Goal: Task Accomplishment & Management: Complete application form

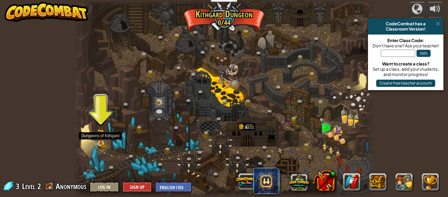
click at [102, 142] on img at bounding box center [100, 136] width 7 height 15
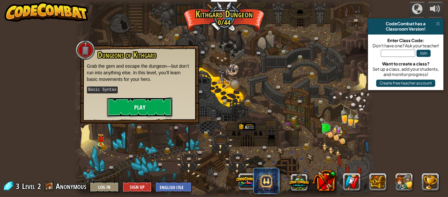
click at [131, 100] on button "Play" at bounding box center [140, 107] width 66 height 20
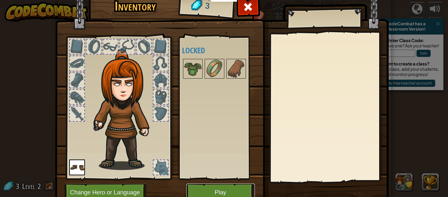
click at [210, 188] on button "Play" at bounding box center [220, 192] width 69 height 18
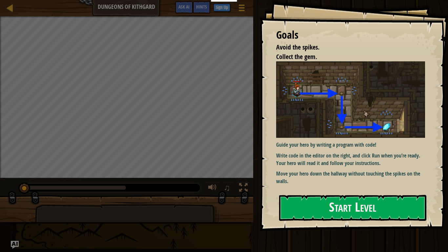
click at [384, 162] on p "Write code in the editor on the right, and click Run when you’re ready. Your he…" at bounding box center [350, 159] width 149 height 15
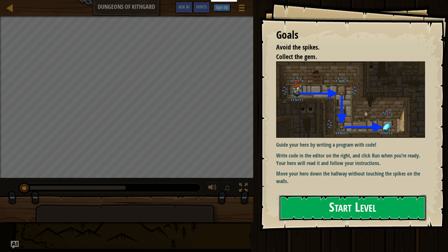
click at [378, 196] on button "Start Level" at bounding box center [352, 208] width 147 height 26
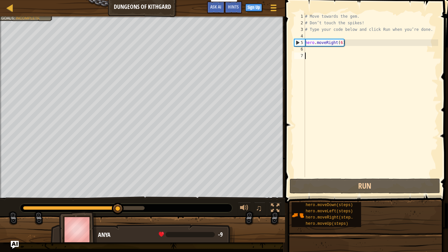
click at [315, 51] on div "# Move towards the gem. # Don’t touch the spikes! # Type your code below and cl…" at bounding box center [371, 101] width 135 height 177
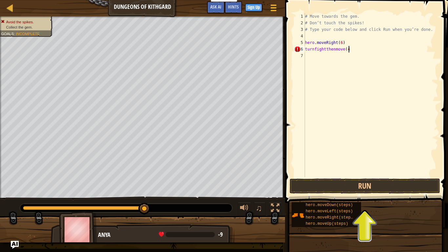
scroll to position [3, 6]
type textarea "turnfightthenmove(4)"
click at [342, 183] on button "Run" at bounding box center [365, 185] width 151 height 15
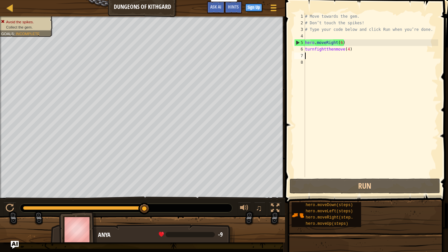
click at [341, 42] on div "# Move towards the gem. # Don’t touch the spikes! # Type your code below and cl…" at bounding box center [371, 101] width 135 height 177
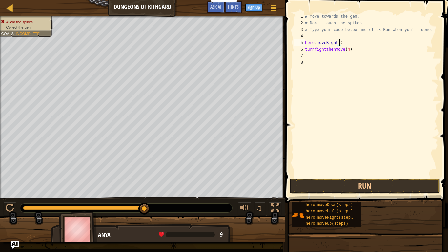
scroll to position [3, 5]
click at [373, 190] on button "Run" at bounding box center [365, 185] width 151 height 15
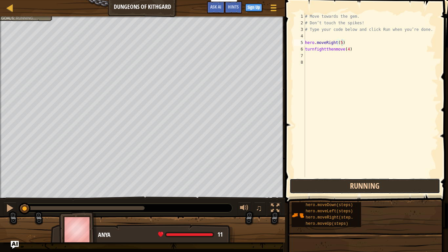
click at [373, 190] on button "Running" at bounding box center [365, 185] width 151 height 15
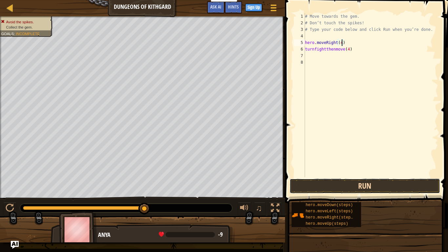
click at [371, 183] on button "Run" at bounding box center [365, 185] width 151 height 15
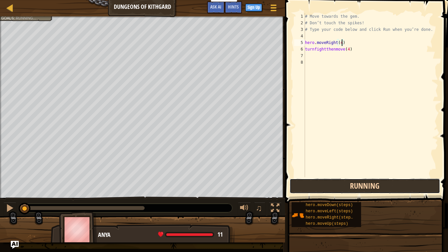
click at [371, 183] on button "Running" at bounding box center [365, 185] width 151 height 15
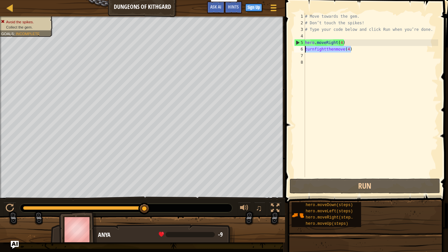
drag, startPoint x: 352, startPoint y: 51, endPoint x: 299, endPoint y: 51, distance: 52.8
click at [299, 51] on div "hero.moveRight(4) 1 2 3 4 5 6 7 8 # Move towards the gem. # Don’t touch the spi…" at bounding box center [365, 95] width 145 height 164
type textarea "turnfightthenmove(4)"
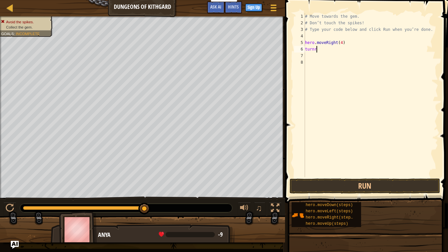
scroll to position [3, 1]
type textarea "t"
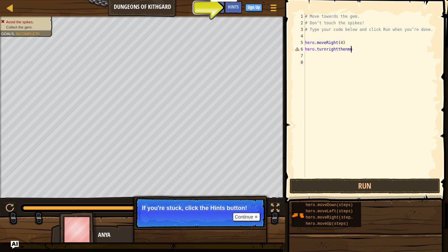
scroll to position [3, 7]
click at [340, 187] on button "Run" at bounding box center [365, 185] width 151 height 15
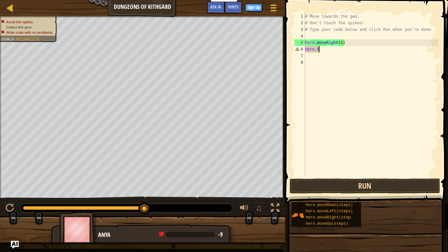
scroll to position [3, 1]
type textarea "h"
click at [319, 31] on div "# Move towards the gem. # Don’t touch the spikes! # Type your code below and cl…" at bounding box center [371, 101] width 135 height 177
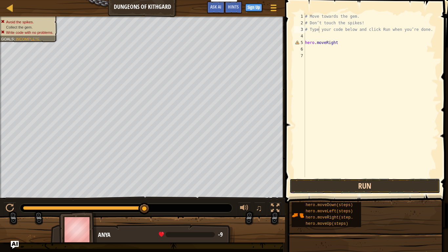
click at [328, 188] on button "Run" at bounding box center [365, 185] width 151 height 15
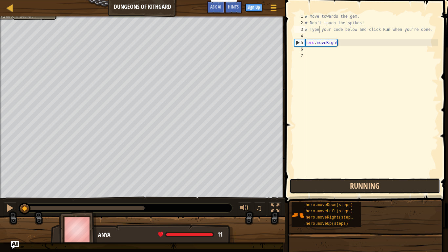
click at [328, 188] on button "Running" at bounding box center [365, 185] width 151 height 15
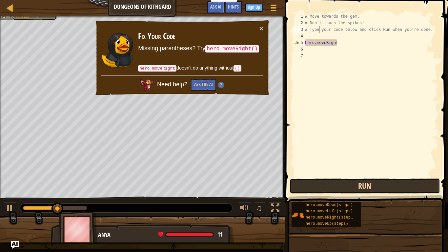
click at [328, 188] on button "Run" at bounding box center [365, 185] width 151 height 15
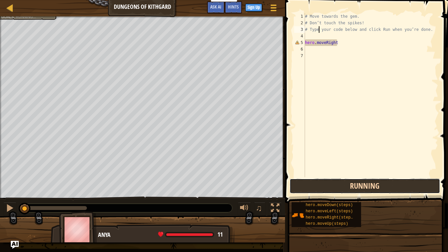
click at [328, 188] on button "Running" at bounding box center [365, 185] width 151 height 15
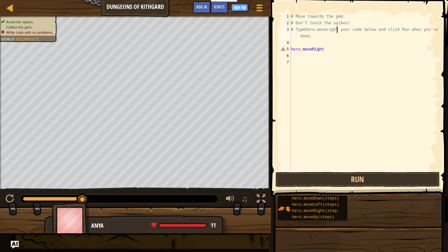
scroll to position [3, 7]
click at [363, 179] on button "Run" at bounding box center [358, 179] width 164 height 15
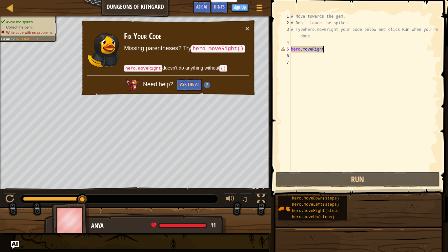
click at [324, 51] on div "# Move towards the gem. # Don’t touch the spikes! # Typehero.moveright your cod…" at bounding box center [364, 98] width 149 height 171
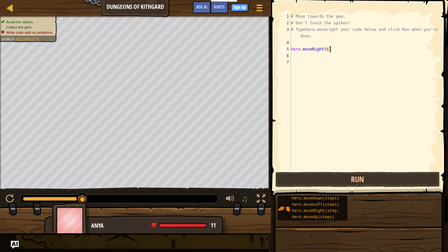
scroll to position [3, 5]
type textarea "hero.moveRight(6)"
click at [421, 179] on button "Run" at bounding box center [358, 179] width 164 height 15
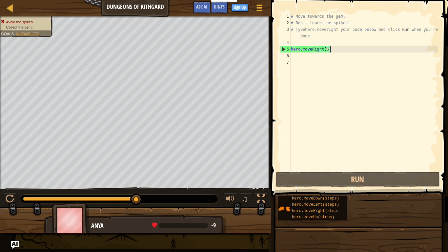
click at [303, 58] on div "# Move towards the gem. # Don’t touch the spikes! # Typehero.moveright your cod…" at bounding box center [364, 98] width 149 height 171
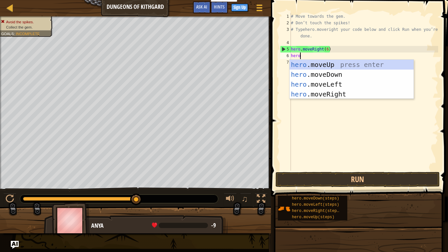
type textarea "hero."
click at [345, 74] on div "hero. moveUp press enter hero. moveDown press enter hero. moveLeft press enter …" at bounding box center [352, 89] width 124 height 59
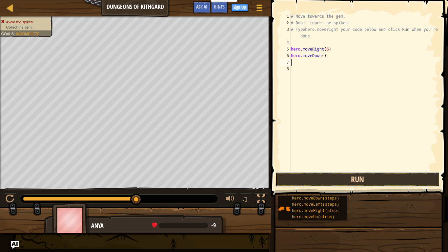
click at [380, 177] on button "Run" at bounding box center [358, 179] width 164 height 15
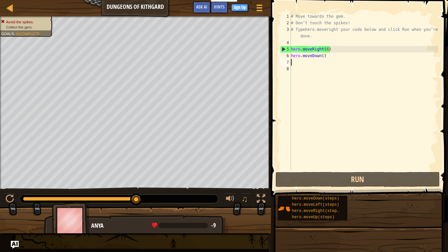
click at [328, 49] on div "# Move towards the gem. # Don’t touch the spikes! # Typehero.moveright your cod…" at bounding box center [364, 98] width 149 height 171
type textarea "hero.moveRight()"
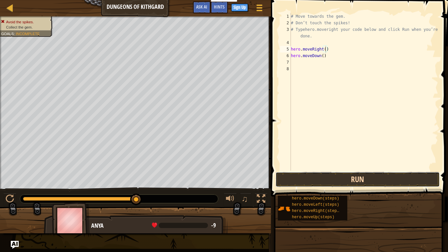
click at [314, 181] on button "Run" at bounding box center [358, 179] width 164 height 15
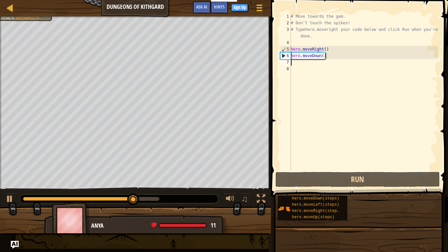
click at [300, 63] on div "# Move towards the gem. # Don’t touch the spikes! # Typehero.moveright your cod…" at bounding box center [364, 98] width 149 height 171
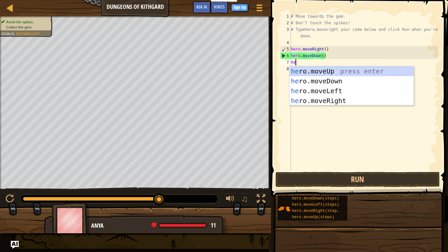
type textarea "her."
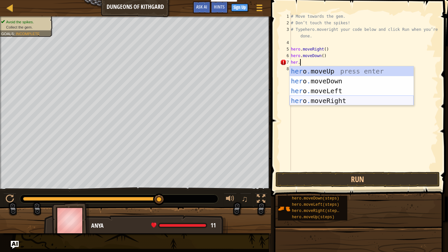
click at [374, 100] on div "her o . moveUp press enter her o . moveDown press enter her o . moveLeft press …" at bounding box center [352, 95] width 124 height 59
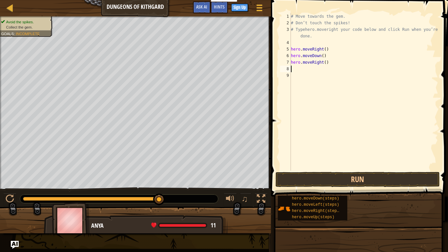
scroll to position [3, 0]
click at [394, 181] on button "Run" at bounding box center [358, 179] width 164 height 15
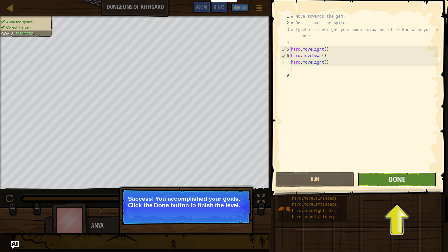
click at [414, 184] on button "Done" at bounding box center [397, 179] width 79 height 15
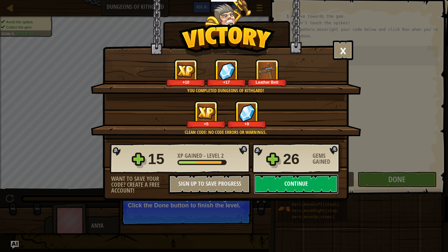
click at [321, 188] on button "Continue" at bounding box center [296, 184] width 85 height 20
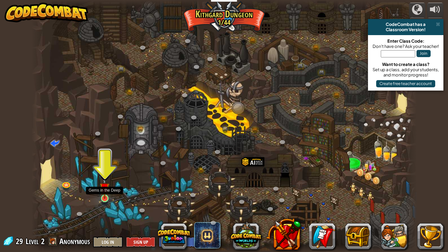
click at [107, 196] on img at bounding box center [105, 188] width 10 height 22
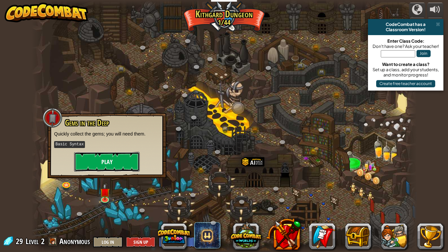
click at [128, 171] on button "Play" at bounding box center [107, 162] width 66 height 20
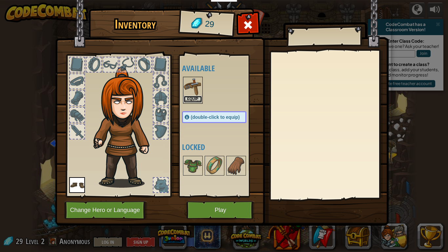
click at [196, 98] on button "Equip" at bounding box center [193, 99] width 18 height 7
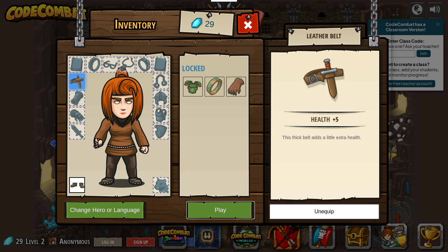
click at [242, 196] on button "Play" at bounding box center [220, 210] width 69 height 18
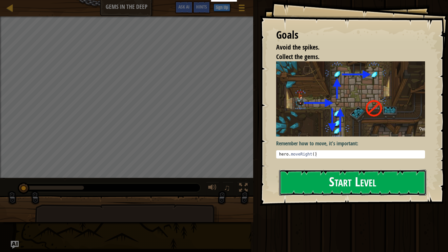
click at [367, 181] on button "Start Level" at bounding box center [352, 183] width 147 height 26
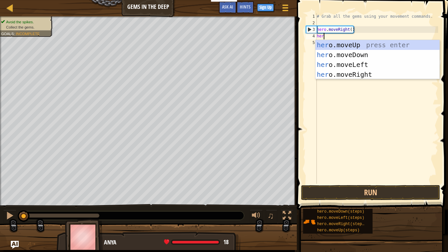
type textarea "hero"
click at [368, 57] on div "hero .moveUp press enter hero .moveDown press enter hero .moveLeft press enter …" at bounding box center [378, 69] width 124 height 59
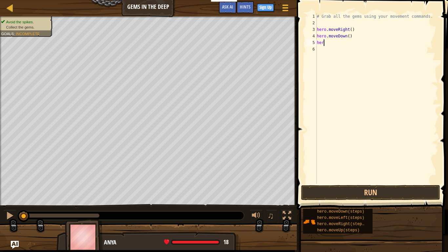
scroll to position [3, 0]
type textarea "h"
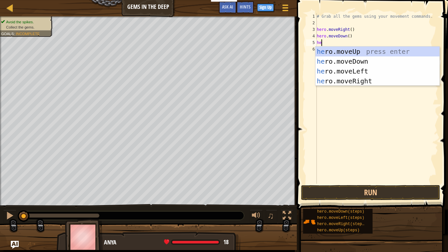
type textarea "hero"
click at [406, 54] on div "hero .moveUp press enter hero .moveDown press enter hero .moveLeft press enter …" at bounding box center [378, 76] width 124 height 59
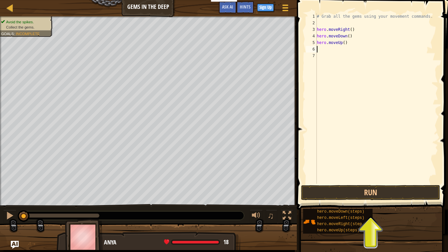
scroll to position [3, 0]
click at [397, 196] on button "Run" at bounding box center [370, 192] width 139 height 15
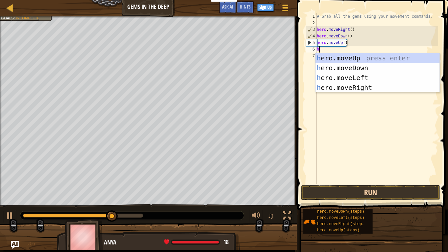
type textarea "her"
click at [380, 89] on div "her o.moveUp press enter her o.moveDown press enter her o.moveLeft press enter …" at bounding box center [378, 82] width 124 height 59
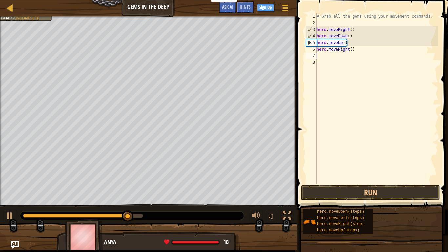
scroll to position [3, 0]
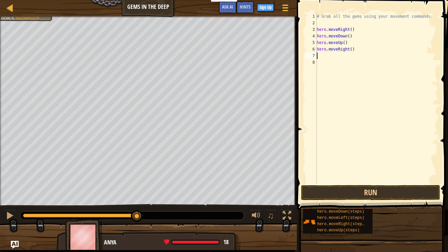
click at [350, 52] on div "# Grab all the gems using your movement commands. hero . moveRight ( ) hero . m…" at bounding box center [377, 105] width 123 height 184
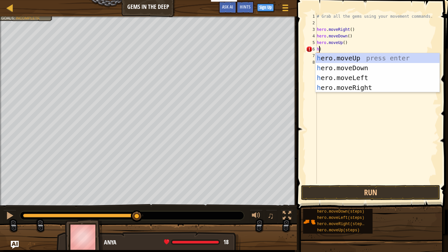
scroll to position [3, 1]
click at [374, 58] on div "he ro.moveUp press enter he ro.moveDown press enter he ro.moveLeft press enter …" at bounding box center [378, 82] width 124 height 59
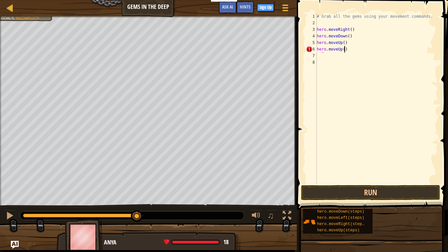
type textarea "hero.moveUp()"
click at [328, 61] on div "# Grab all the gems using your movement commands. hero . moveRight ( ) hero . m…" at bounding box center [377, 105] width 123 height 184
click at [333, 60] on div "# Grab all the gems using your movement commands. hero . moveRight ( ) hero . m…" at bounding box center [377, 105] width 123 height 184
click at [337, 62] on div "# Grab all the gems using your movement commands. hero . moveRight ( ) hero . m…" at bounding box center [377, 105] width 123 height 184
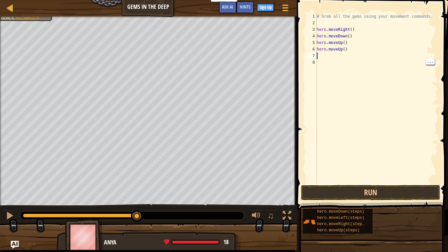
click at [328, 54] on div "# Grab all the gems using your movement commands. hero . moveRight ( ) hero . m…" at bounding box center [377, 105] width 123 height 184
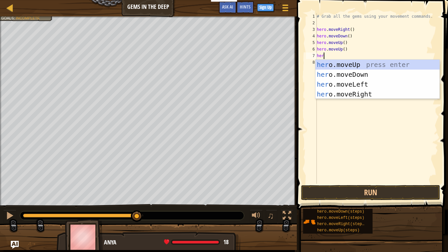
type textarea "hero"
click at [365, 96] on div "hero .moveUp press enter hero .moveDown press enter hero .moveLeft press enter …" at bounding box center [378, 89] width 124 height 59
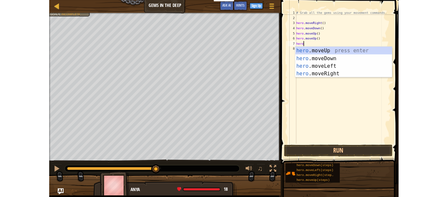
scroll to position [3, 0]
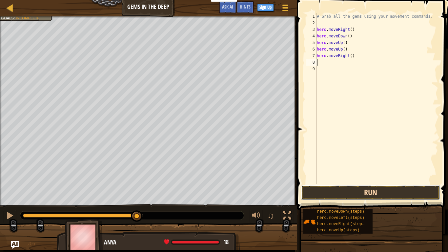
click at [377, 196] on button "Run" at bounding box center [370, 192] width 139 height 15
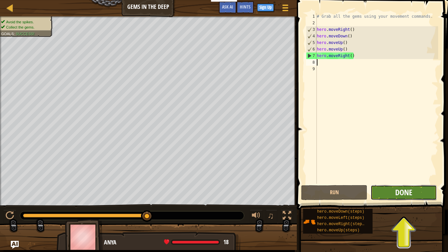
click at [411, 194] on span "Done" at bounding box center [403, 192] width 17 height 10
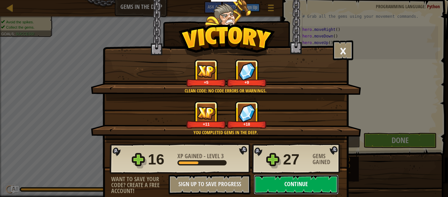
click at [305, 182] on button "Continue" at bounding box center [296, 184] width 85 height 20
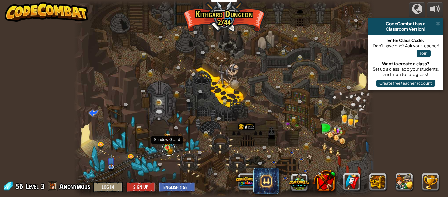
click at [168, 150] on link at bounding box center [168, 148] width 13 height 13
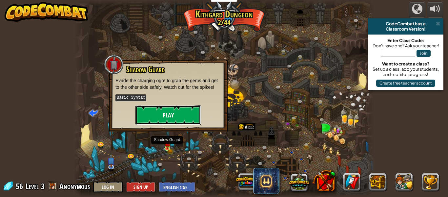
click at [175, 112] on button "Play" at bounding box center [169, 115] width 66 height 20
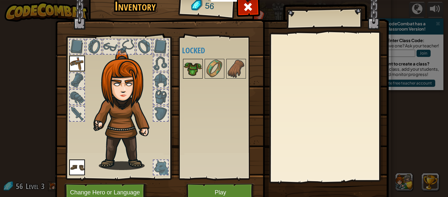
click at [189, 62] on img at bounding box center [193, 68] width 18 height 18
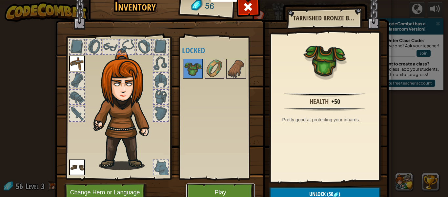
click at [216, 188] on button "Play" at bounding box center [220, 192] width 69 height 18
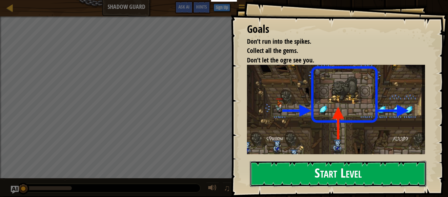
click at [313, 172] on button "Start Level" at bounding box center [338, 173] width 177 height 26
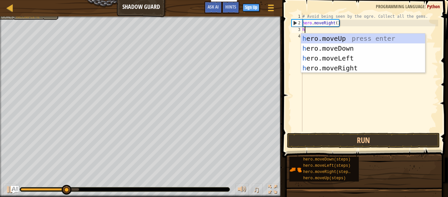
scroll to position [3, 0]
type textarea "her"
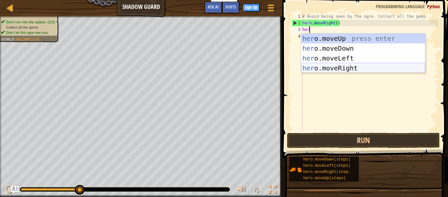
click at [361, 69] on div "her o.moveUp press enter her o.moveDown press enter her o.moveLeft press enter …" at bounding box center [363, 62] width 124 height 59
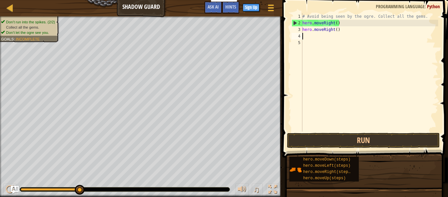
scroll to position [3, 0]
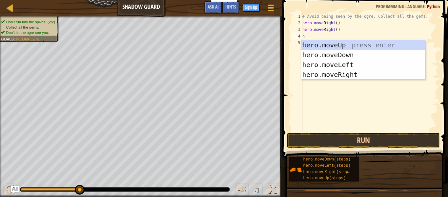
type textarea "her"
click at [352, 73] on div "her o.moveUp press enter her o.moveDown press enter her o.moveLeft press enter …" at bounding box center [363, 69] width 124 height 59
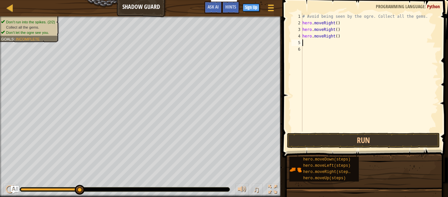
scroll to position [3, 0]
click at [376, 142] on button "Run" at bounding box center [363, 140] width 153 height 15
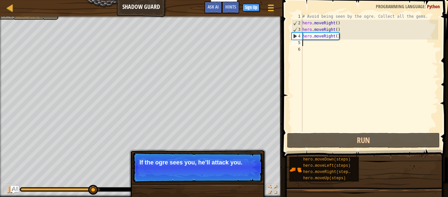
type textarea "h"
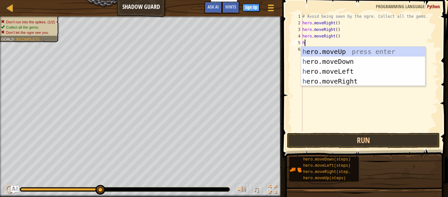
click at [355, 75] on div "h ero.moveUp press enter h ero.moveDown press enter h ero.moveLeft press enter …" at bounding box center [363, 76] width 124 height 59
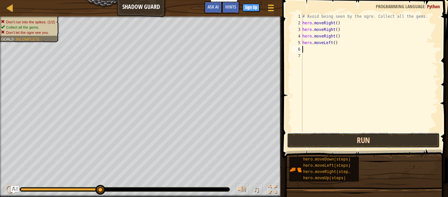
click at [375, 144] on button "Run" at bounding box center [363, 140] width 153 height 15
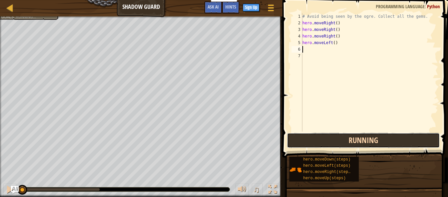
click at [387, 136] on button "Running" at bounding box center [363, 140] width 153 height 15
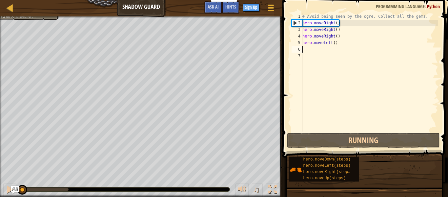
click at [398, 132] on span at bounding box center [366, 69] width 171 height 177
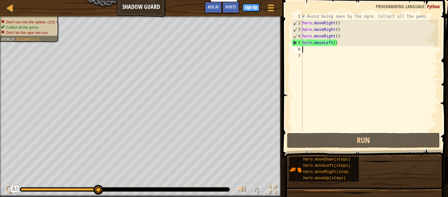
click at [326, 45] on div "# Avoid being seen by the ogre. Collect all the gems. hero . moveRight ( ) hero…" at bounding box center [369, 78] width 137 height 131
drag, startPoint x: 331, startPoint y: 45, endPoint x: 321, endPoint y: 44, distance: 9.9
click at [321, 44] on div "# Avoid being seen by the ogre. Collect all the gems. hero . moveRight ( ) hero…" at bounding box center [369, 78] width 137 height 131
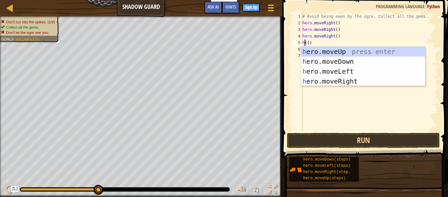
scroll to position [3, 1]
click at [354, 84] on div "h ero.moveUp press enter h ero.moveDown press enter h ero.moveLeft press enter …" at bounding box center [363, 76] width 124 height 59
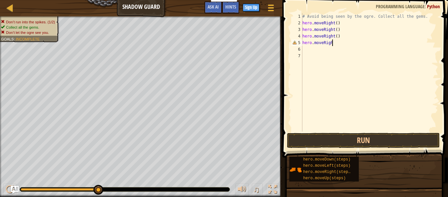
type textarea "hero.moveRight"
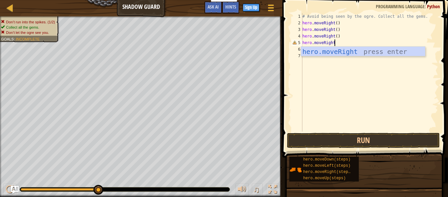
click at [403, 49] on div "hero.moveRight press enter" at bounding box center [363, 62] width 124 height 30
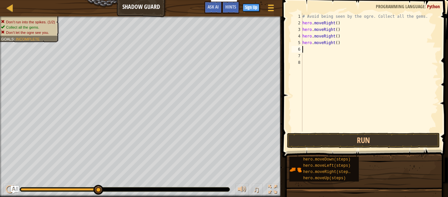
scroll to position [3, 0]
click at [387, 145] on button "Run" at bounding box center [363, 140] width 153 height 15
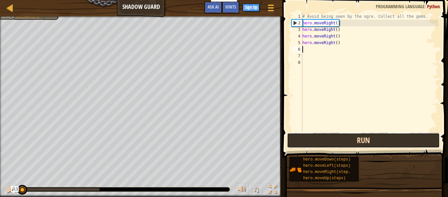
click at [420, 135] on button "Run" at bounding box center [363, 140] width 153 height 15
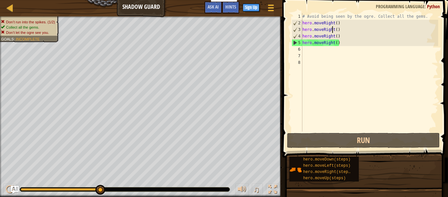
click at [331, 31] on div "# Avoid being seen by the ogre. Collect all the gems. hero . moveRight ( ) hero…" at bounding box center [369, 78] width 137 height 131
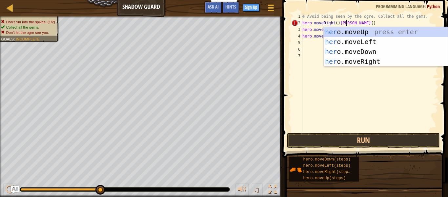
scroll to position [3, 7]
click at [396, 35] on div "her o.moveUp press enter her o.moveLeft press enter her o.moveDown press enter …" at bounding box center [386, 56] width 124 height 59
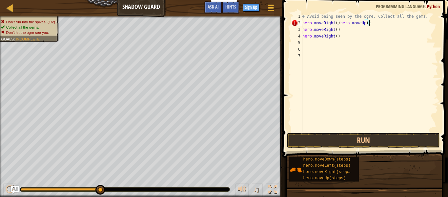
click at [331, 30] on div "# Avoid being seen by the ogre. Collect all the gems. hero . moveRight ( ) hero…" at bounding box center [369, 78] width 137 height 131
click at [346, 31] on div "# Avoid being seen by the ogre. Collect all the gems. hero . moveRight ( ) hero…" at bounding box center [369, 78] width 137 height 131
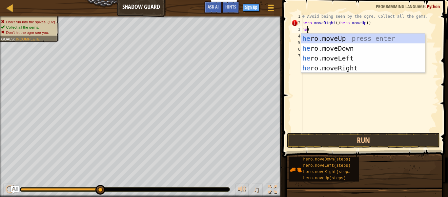
scroll to position [3, 1]
click at [352, 70] on div "her o.moveUp press enter her o.moveDown press enter her o.moveLeft press enter …" at bounding box center [363, 62] width 124 height 59
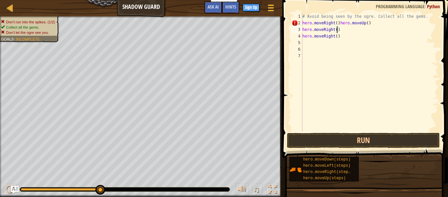
click at [333, 38] on div "# Avoid being seen by the ogre. Collect all the gems. hero . moveRight ( ) hero…" at bounding box center [369, 78] width 137 height 131
type textarea "h"
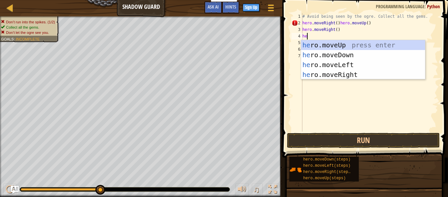
scroll to position [3, 1]
type textarea "her"
click at [356, 55] on div "her o.moveUp press enter her o.moveDown press enter her o.moveLeft press enter …" at bounding box center [363, 69] width 124 height 59
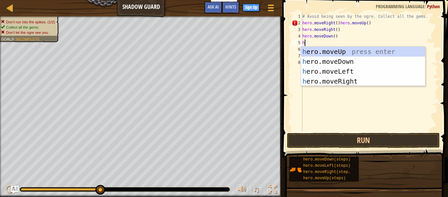
type textarea "her"
click at [357, 82] on div "her o.moveUp press enter her o.moveDown press enter her o.moveLeft press enter …" at bounding box center [363, 76] width 124 height 59
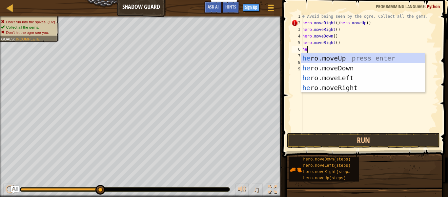
type textarea "her"
click at [370, 90] on div "her o.moveUp press enter her o.moveDown press enter her o.moveLeft press enter …" at bounding box center [363, 82] width 124 height 59
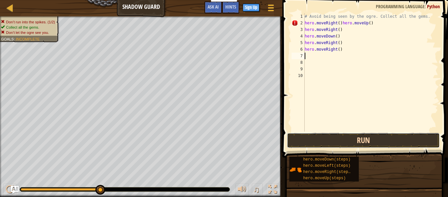
click at [380, 142] on button "Run" at bounding box center [363, 140] width 153 height 15
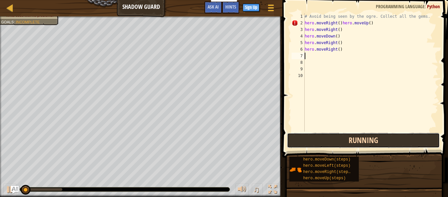
click at [395, 142] on button "Running" at bounding box center [363, 140] width 153 height 15
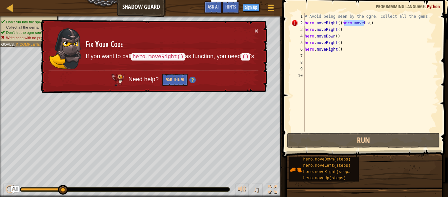
drag, startPoint x: 365, startPoint y: 22, endPoint x: 343, endPoint y: 24, distance: 22.0
click at [343, 24] on div "# Avoid being seen by the ogre. Collect all the gems. hero . moveRight ( ) hero…" at bounding box center [371, 78] width 135 height 131
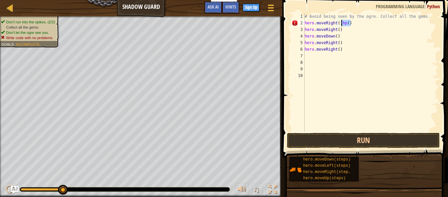
drag, startPoint x: 351, startPoint y: 24, endPoint x: 342, endPoint y: 24, distance: 9.8
click at [342, 24] on div "# Avoid being seen by the ogre. Collect all the gems. hero . moveRight ( ) hp (…" at bounding box center [371, 78] width 135 height 131
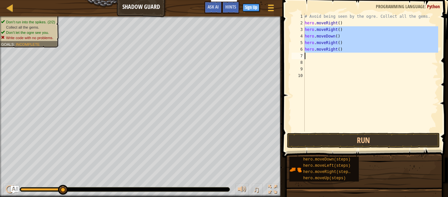
drag, startPoint x: 305, startPoint y: 30, endPoint x: 350, endPoint y: 55, distance: 51.9
click at [350, 55] on div "# Avoid being seen by the ogre. Collect all the gems. hero . moveRight ( ) hero…" at bounding box center [371, 78] width 135 height 131
type textarea "hero.moveRight()"
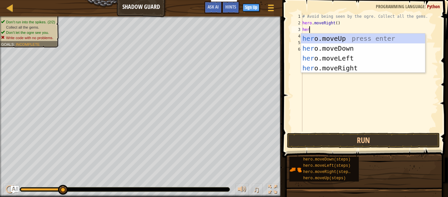
type textarea "hero"
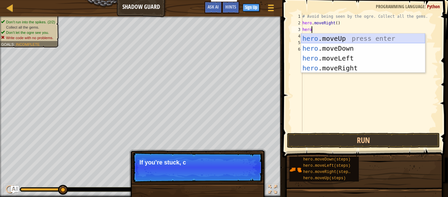
click at [369, 39] on div "hero .moveUp press enter hero .moveDown press enter hero .moveLeft press enter …" at bounding box center [363, 62] width 124 height 59
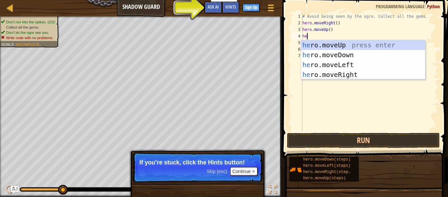
scroll to position [3, 1]
type textarea "her"
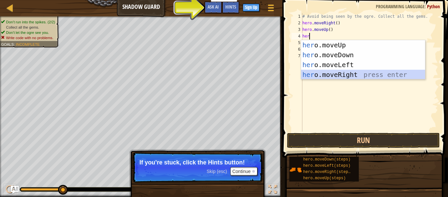
click at [338, 75] on div "her o.moveUp press enter her o.moveDown press enter her o.moveLeft press enter …" at bounding box center [363, 69] width 124 height 59
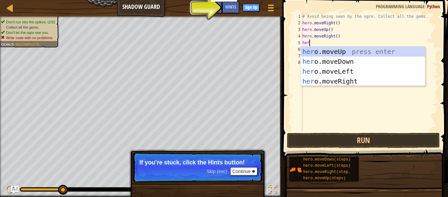
type textarea "hero"
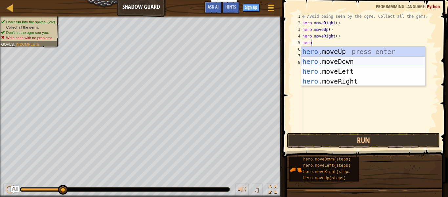
click at [368, 61] on div "hero .moveUp press enter hero .moveDown press enter hero .moveLeft press enter …" at bounding box center [363, 76] width 124 height 59
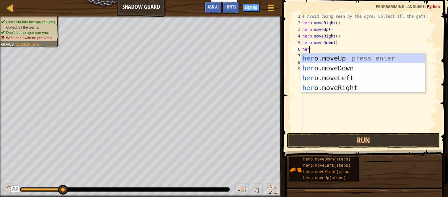
type textarea "hero"
click at [340, 86] on div "hero .moveUp press enter hero .moveDown press enter hero .moveLeft press enter …" at bounding box center [363, 82] width 124 height 59
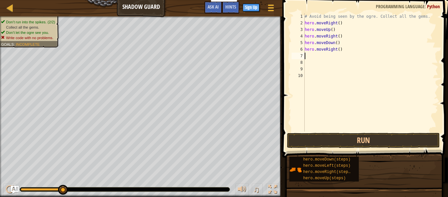
scroll to position [3, 0]
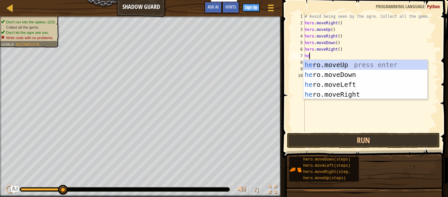
type textarea "hero"
click at [356, 94] on div "hero .moveUp press enter hero .moveDown press enter hero .moveLeft press enter …" at bounding box center [366, 89] width 124 height 59
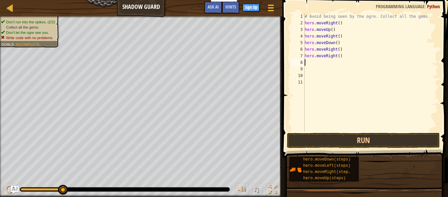
scroll to position [3, 0]
click at [359, 136] on button "Run" at bounding box center [363, 140] width 153 height 15
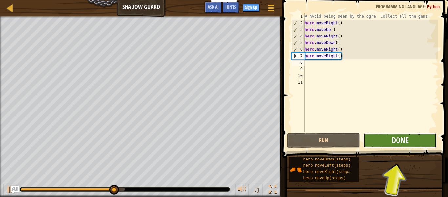
click at [408, 139] on span "Done" at bounding box center [400, 140] width 17 height 10
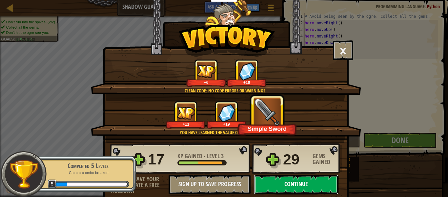
click at [324, 178] on button "Continue" at bounding box center [296, 184] width 85 height 20
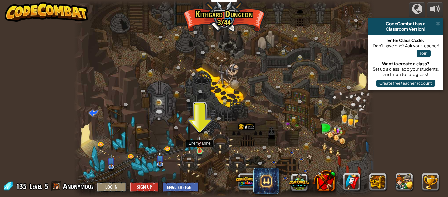
click at [202, 148] on img at bounding box center [200, 144] width 7 height 16
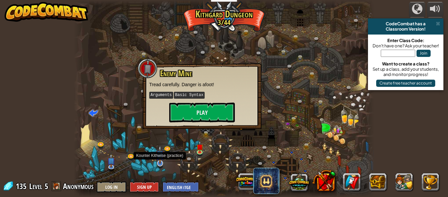
click at [160, 161] on img at bounding box center [160, 154] width 8 height 18
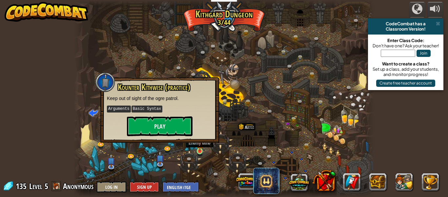
click at [202, 150] on img at bounding box center [200, 144] width 7 height 16
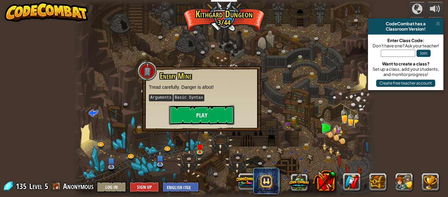
click at [197, 120] on button "Play" at bounding box center [202, 115] width 66 height 20
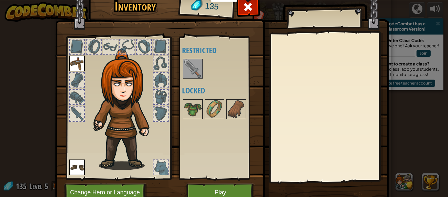
click at [186, 65] on img at bounding box center [193, 68] width 18 height 18
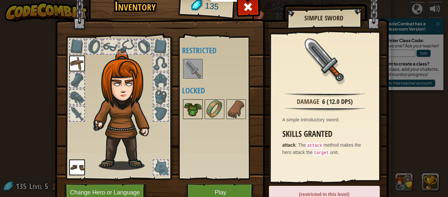
click at [198, 107] on img at bounding box center [193, 109] width 18 height 18
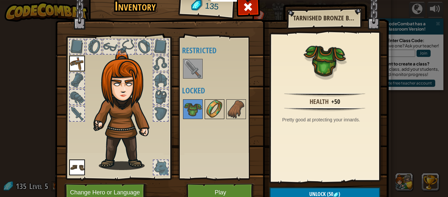
click at [217, 108] on img at bounding box center [214, 109] width 18 height 18
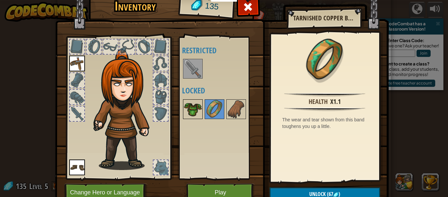
click at [194, 114] on img at bounding box center [193, 109] width 18 height 18
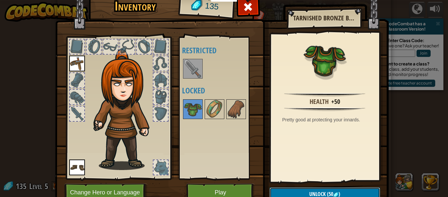
click at [303, 194] on button "Unlock (50 )" at bounding box center [325, 193] width 111 height 13
click at [296, 193] on button "Confirm" at bounding box center [325, 193] width 111 height 13
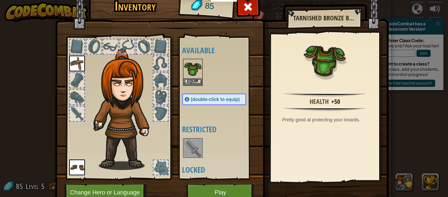
click at [212, 98] on span "(double-click to equip)" at bounding box center [215, 98] width 49 height 5
click at [194, 81] on button "Equip" at bounding box center [193, 81] width 18 height 7
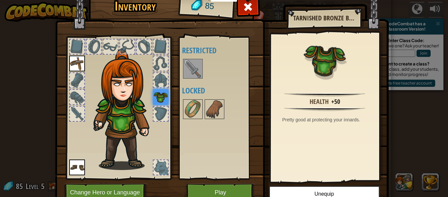
click at [78, 63] on img at bounding box center [77, 63] width 16 height 16
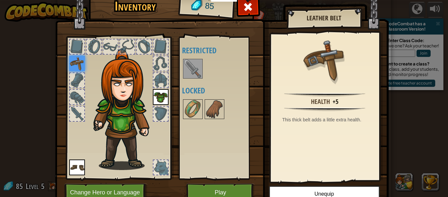
click at [151, 112] on img at bounding box center [126, 109] width 71 height 121
click at [158, 112] on div at bounding box center [161, 113] width 14 height 14
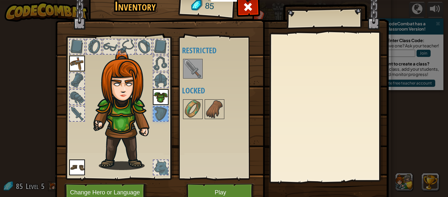
click at [196, 67] on img at bounding box center [193, 68] width 18 height 18
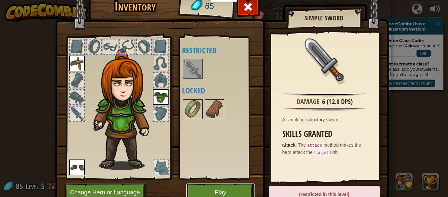
click at [205, 190] on button "Play" at bounding box center [220, 192] width 69 height 18
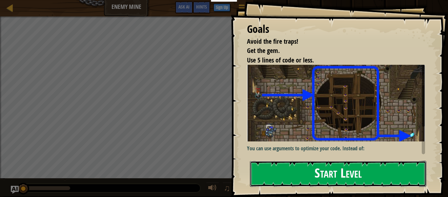
click at [311, 180] on button "Start Level" at bounding box center [338, 173] width 177 height 26
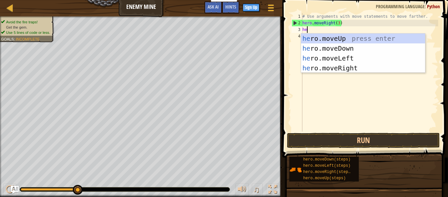
type textarea "her"
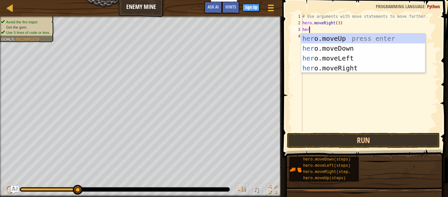
click at [372, 37] on div "her o.moveUp press enter her o.moveDown press enter her o.moveLeft press enter …" at bounding box center [363, 62] width 124 height 59
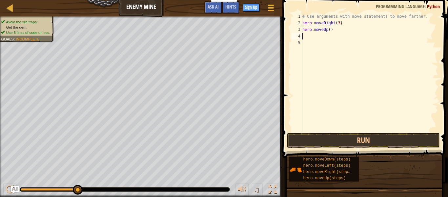
scroll to position [3, 0]
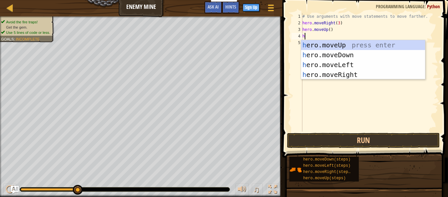
type textarea "her"
click at [355, 77] on div "her o.moveUp press enter her o.moveDown press enter her o.moveLeft press enter …" at bounding box center [363, 69] width 124 height 59
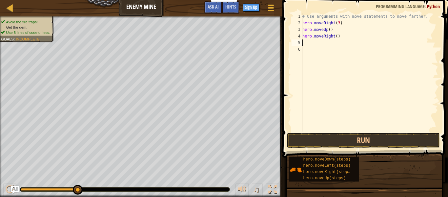
scroll to position [3, 0]
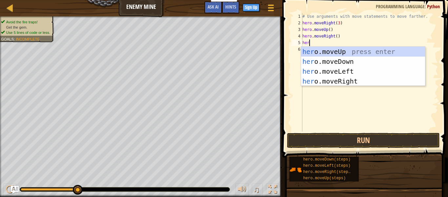
type textarea "hero"
click at [358, 62] on div "hero .moveUp press enter hero .moveDown press enter hero .moveLeft press enter …" at bounding box center [363, 76] width 124 height 59
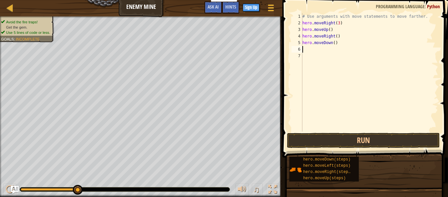
scroll to position [3, 0]
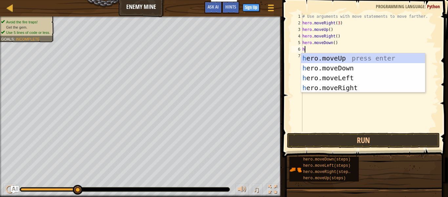
type textarea "her"
click at [359, 69] on div "her o.moveUp press enter her o.moveDown press enter her o.moveLeft press enter …" at bounding box center [363, 82] width 124 height 59
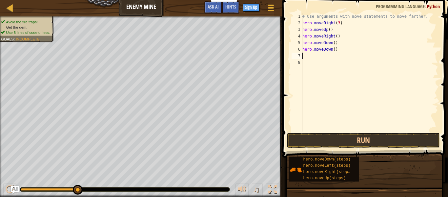
scroll to position [3, 0]
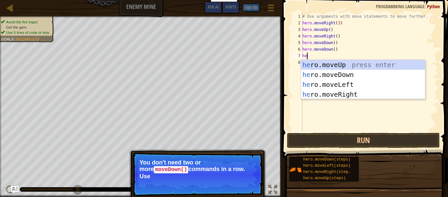
type textarea "hero"
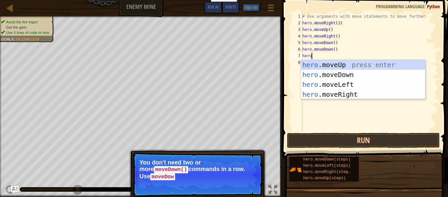
scroll to position [3, 1]
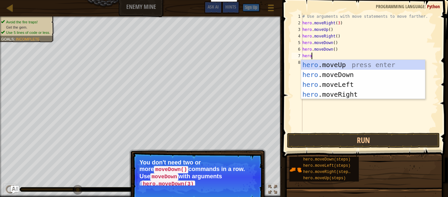
click at [364, 76] on div "hero .moveUp press enter hero .moveDown press enter hero .moveLeft press enter …" at bounding box center [363, 89] width 124 height 59
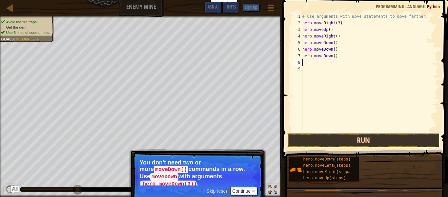
click at [384, 143] on button "Run" at bounding box center [363, 140] width 153 height 15
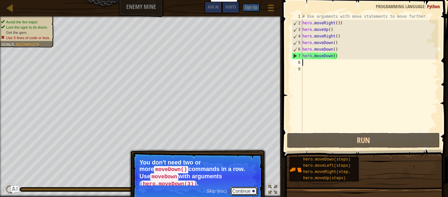
click at [254, 189] on div at bounding box center [253, 190] width 3 height 3
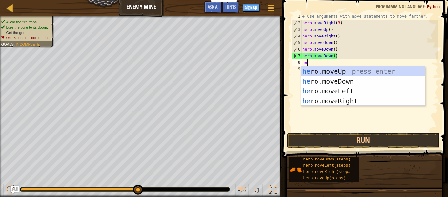
type textarea "her"
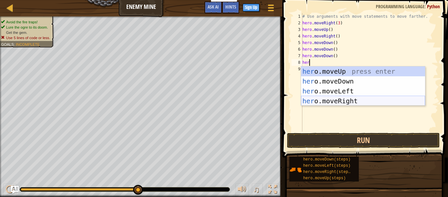
click at [351, 100] on div "her o.moveUp press enter her o.moveDown press enter her o.moveLeft press enter …" at bounding box center [363, 95] width 124 height 59
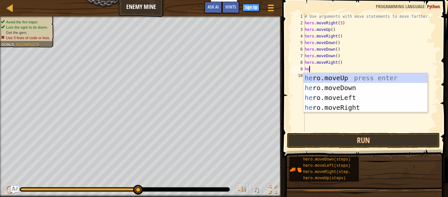
type textarea "hero"
click at [349, 108] on div "hero .moveUp press enter hero .moveDown press enter hero .moveLeft press enter …" at bounding box center [366, 102] width 124 height 59
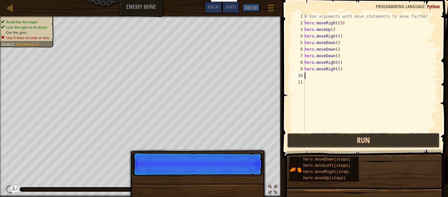
click at [361, 143] on button "Run" at bounding box center [363, 140] width 153 height 15
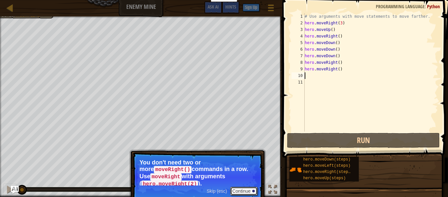
click at [252, 191] on div at bounding box center [253, 190] width 3 height 3
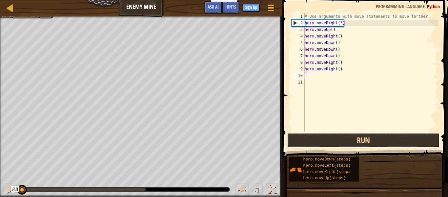
click at [356, 142] on button "Run" at bounding box center [363, 140] width 153 height 15
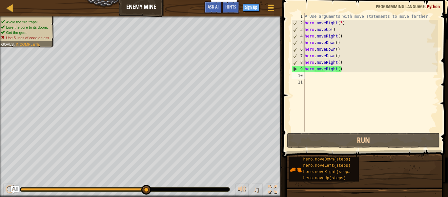
click at [337, 43] on div "# Use arguments with move statements to move farther. hero . moveRight ( 3 ) he…" at bounding box center [371, 78] width 135 height 131
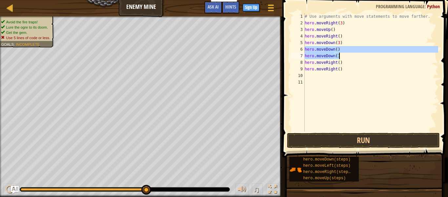
drag, startPoint x: 305, startPoint y: 50, endPoint x: 345, endPoint y: 56, distance: 40.1
click at [345, 56] on div "# Use arguments with move statements to move farther. hero . moveRight ( 3 ) he…" at bounding box center [371, 78] width 135 height 131
type textarea "hero.moveDown() hero.moveDown()"
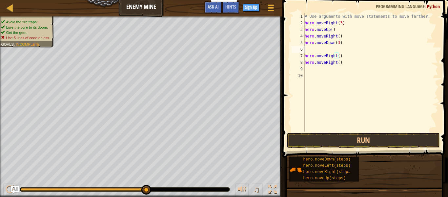
scroll to position [3, 0]
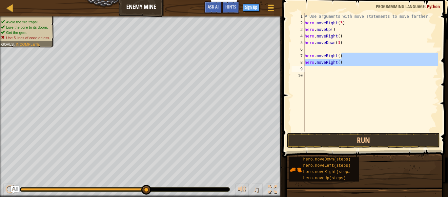
drag, startPoint x: 346, startPoint y: 57, endPoint x: 349, endPoint y: 66, distance: 9.4
click at [349, 66] on div "# Use arguments with move statements to move farther. hero . moveRight ( 3 ) he…" at bounding box center [371, 78] width 135 height 131
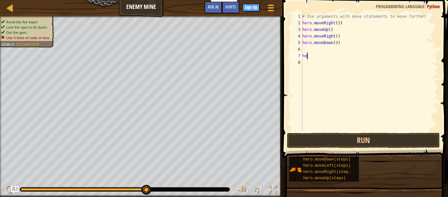
type textarea "h"
click at [309, 48] on div "# Use arguments with move statements to move farther. hero . moveRight ( 3 ) he…" at bounding box center [369, 78] width 137 height 131
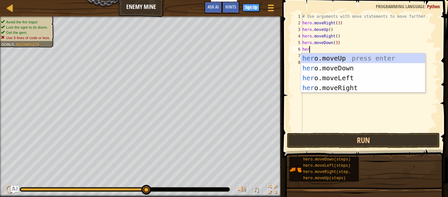
type textarea "hero"
click at [340, 90] on div "hero .moveUp press enter hero .moveDown press enter hero .moveLeft press enter …" at bounding box center [363, 82] width 124 height 59
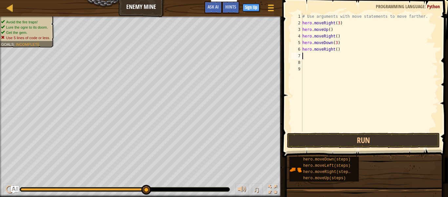
scroll to position [3, 0]
click at [338, 50] on div "# Use arguments with move statements to move farther. hero . moveRight ( 3 ) he…" at bounding box center [369, 78] width 137 height 131
type textarea "hero.moveRight(2)"
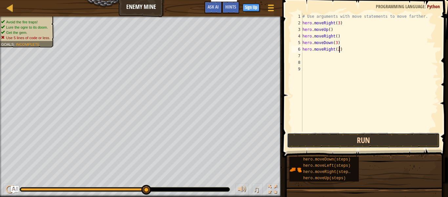
click at [399, 134] on button "Run" at bounding box center [363, 140] width 153 height 15
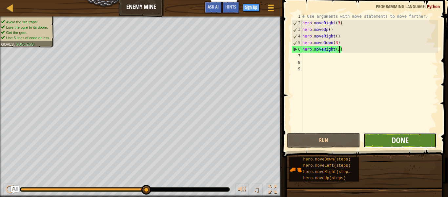
click at [404, 141] on span "Done" at bounding box center [400, 140] width 17 height 10
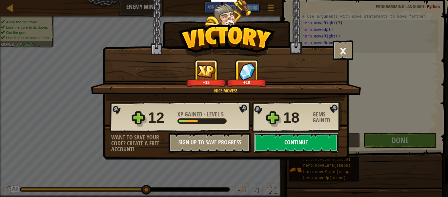
click at [300, 138] on button "Continue" at bounding box center [296, 143] width 85 height 20
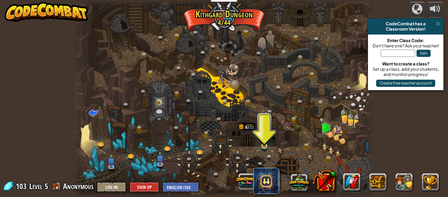
click at [266, 145] on img at bounding box center [264, 139] width 7 height 16
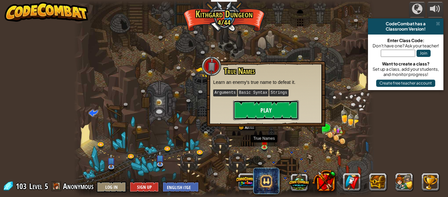
click at [285, 117] on button "Play" at bounding box center [266, 110] width 66 height 20
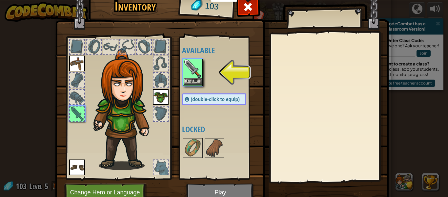
click at [192, 85] on div "Equip" at bounding box center [193, 72] width 20 height 27
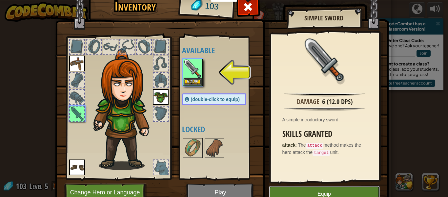
click at [351, 194] on button "Equip" at bounding box center [324, 193] width 111 height 16
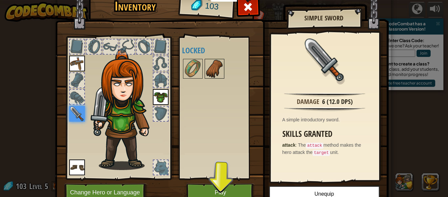
click at [210, 72] on img at bounding box center [214, 68] width 18 height 18
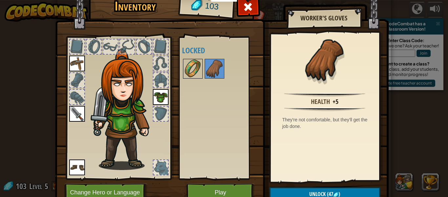
click at [188, 64] on img at bounding box center [193, 68] width 18 height 18
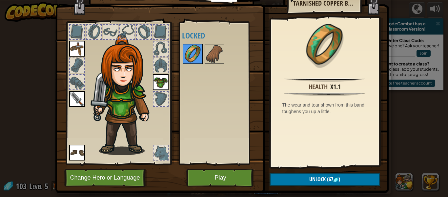
scroll to position [14, 0]
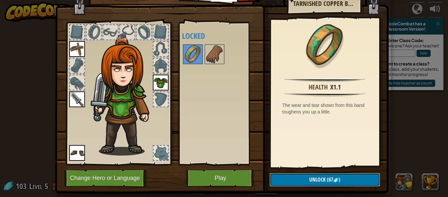
click at [346, 182] on button "Unlock (67 )" at bounding box center [325, 179] width 111 height 13
click at [342, 184] on button "Confirm" at bounding box center [325, 179] width 111 height 13
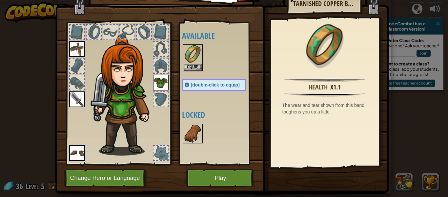
click at [195, 141] on img at bounding box center [193, 133] width 18 height 18
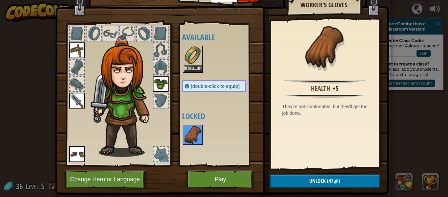
scroll to position [11, 0]
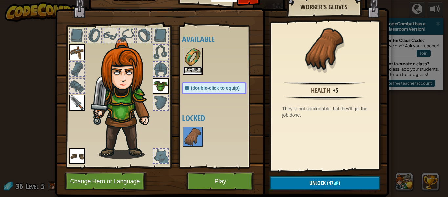
click at [197, 72] on button "Equip" at bounding box center [193, 70] width 18 height 7
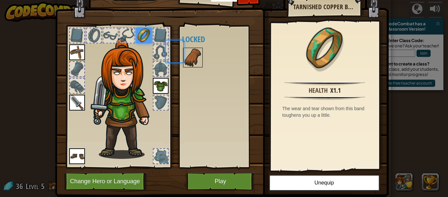
click at [195, 66] on img at bounding box center [193, 57] width 18 height 18
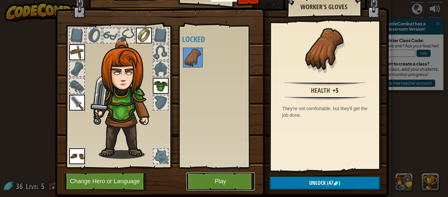
click at [245, 185] on button "Play" at bounding box center [220, 181] width 69 height 18
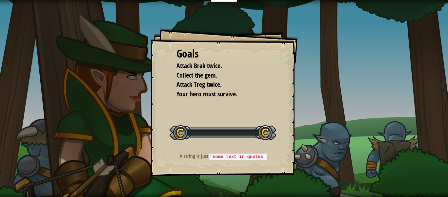
click at [234, 183] on div "Goals Attack Brak twice. Collect the gem. Attack Treg twice. Your hero must sur…" at bounding box center [224, 98] width 448 height 197
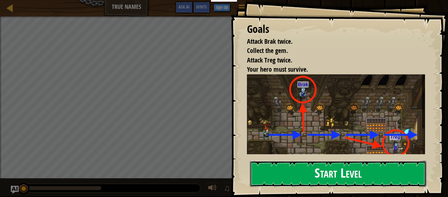
click at [398, 184] on button "Start Level" at bounding box center [338, 173] width 177 height 26
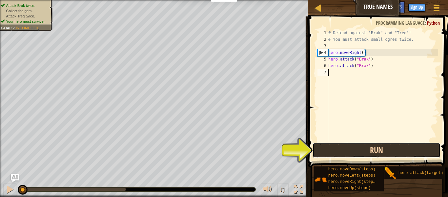
click at [403, 145] on button "Run" at bounding box center [377, 149] width 128 height 15
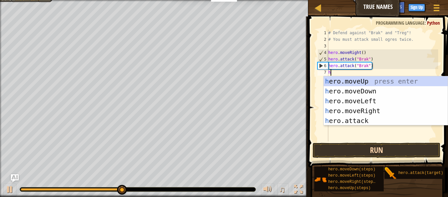
scroll to position [3, 0]
type textarea "hero"
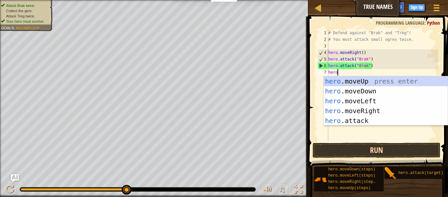
scroll to position [3, 1]
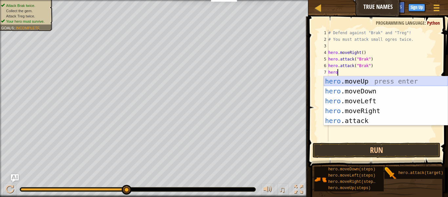
click at [341, 79] on div "hero .moveUp press enter hero .moveDown press enter hero .moveLeft press enter …" at bounding box center [386, 110] width 124 height 69
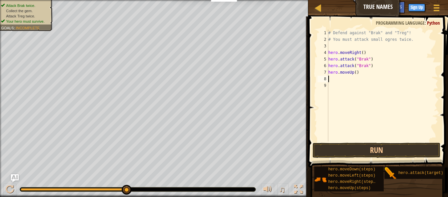
scroll to position [3, 0]
click at [354, 72] on div "# Defend against "Brak" and "Treg"! # You must attack small ogres twice. hero .…" at bounding box center [382, 92] width 111 height 125
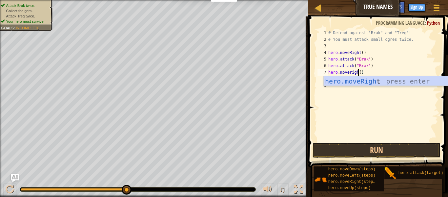
scroll to position [3, 5]
click at [365, 84] on div "hero.moveRight press enter" at bounding box center [386, 91] width 124 height 30
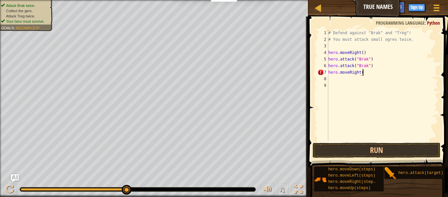
type textarea "hero.moveRight()"
click at [338, 78] on div "# Defend against "Brak" and "Treg"! # You must attack small ogres twice. hero .…" at bounding box center [382, 92] width 111 height 125
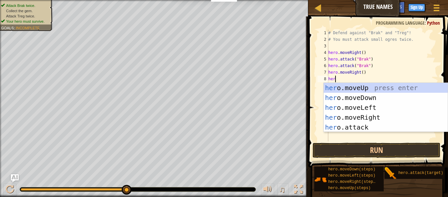
scroll to position [3, 1]
click at [364, 125] on div "hero .moveUp press enter hero .moveDown press enter hero .moveLeft press enter …" at bounding box center [386, 117] width 124 height 69
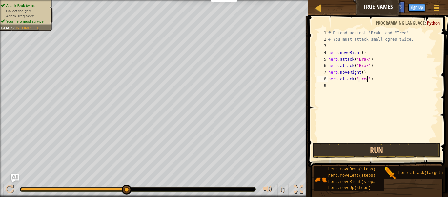
scroll to position [3, 6]
click at [403, 156] on button "Run" at bounding box center [377, 149] width 128 height 15
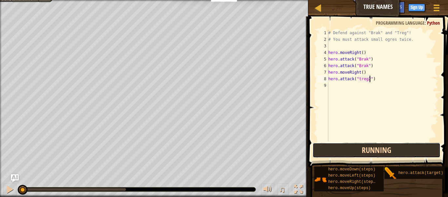
click at [404, 149] on button "Running" at bounding box center [377, 149] width 128 height 15
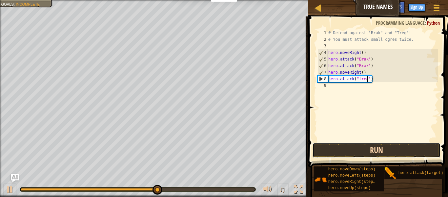
click at [399, 153] on button "Run" at bounding box center [377, 149] width 128 height 15
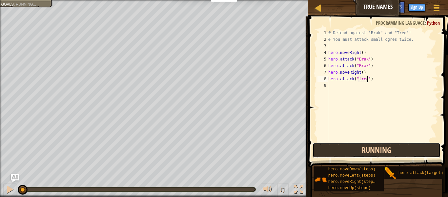
click at [411, 150] on button "Running" at bounding box center [377, 149] width 128 height 15
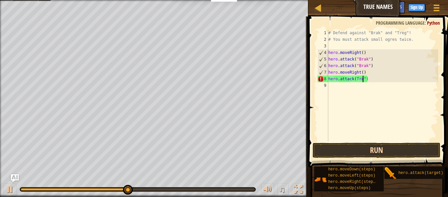
scroll to position [3, 5]
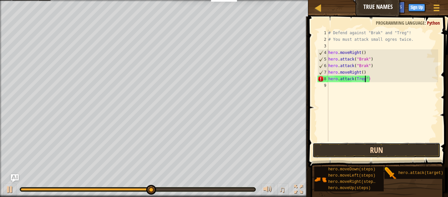
click at [411, 146] on button "Run" at bounding box center [377, 149] width 128 height 15
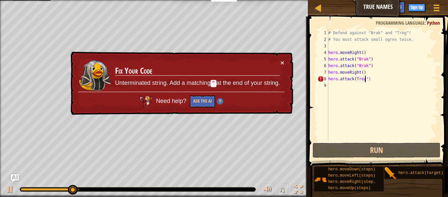
click at [357, 81] on div "# Defend against "Brak" and "Treg"! # You must attack small ogres twice. hero .…" at bounding box center [382, 92] width 111 height 125
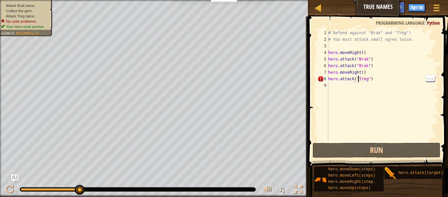
scroll to position [3, 4]
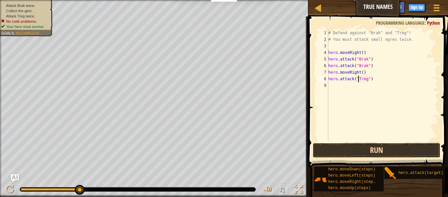
click at [412, 152] on button "Run" at bounding box center [377, 149] width 128 height 15
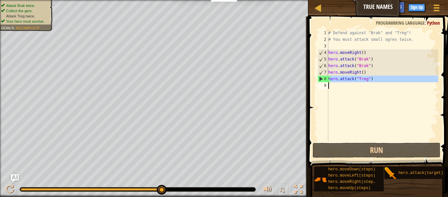
drag, startPoint x: 330, startPoint y: 80, endPoint x: 367, endPoint y: 83, distance: 36.8
click at [367, 83] on div "# Defend against "Brak" and "Treg"! # You must attack small ogres twice. hero .…" at bounding box center [382, 92] width 111 height 125
type textarea "h"
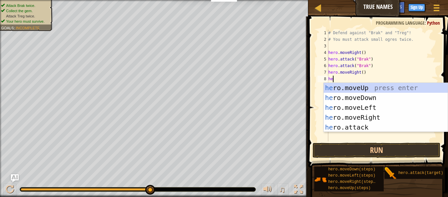
type textarea "hero"
click at [376, 118] on div "hero .moveUp press enter hero .moveDown press enter hero .moveLeft press enter …" at bounding box center [386, 117] width 124 height 69
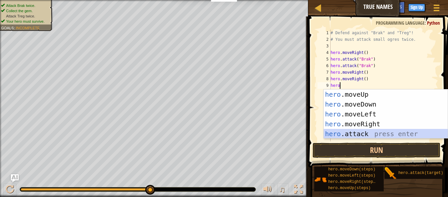
click at [360, 134] on div "hero .moveUp press enter hero .moveDown press enter hero .moveLeft press enter …" at bounding box center [386, 123] width 124 height 69
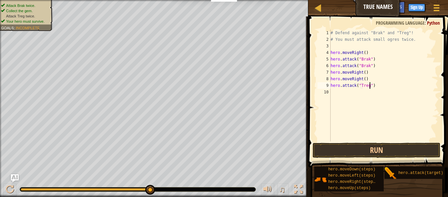
scroll to position [3, 6]
type textarea "hero.attack("Treg")"
click at [373, 152] on button "Run" at bounding box center [377, 149] width 128 height 15
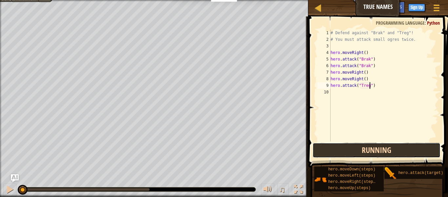
click at [373, 152] on button "Running" at bounding box center [377, 149] width 128 height 15
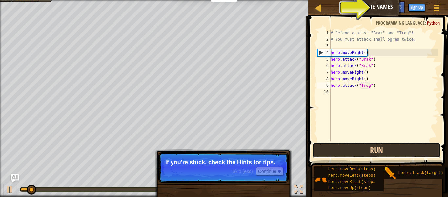
click at [373, 152] on button "Run" at bounding box center [377, 149] width 128 height 15
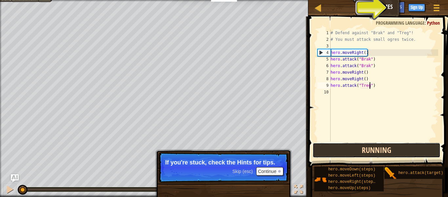
click at [373, 152] on button "Running" at bounding box center [377, 149] width 128 height 15
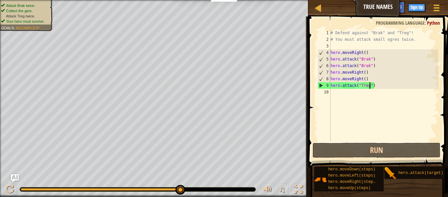
click at [333, 93] on div "# Defend against "Brak" and "Treg"! # You must attack small ogres twice. hero .…" at bounding box center [383, 92] width 109 height 125
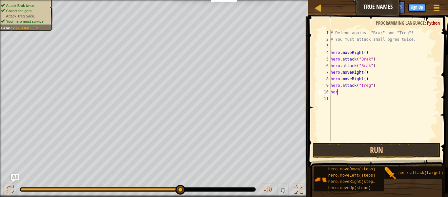
scroll to position [3, 1]
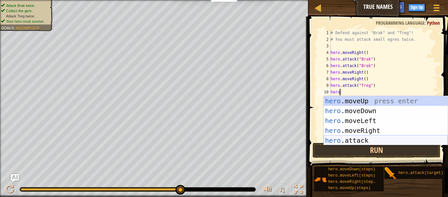
click at [377, 138] on div "hero .moveUp press enter hero .moveDown press enter hero .moveLeft press enter …" at bounding box center [386, 130] width 124 height 69
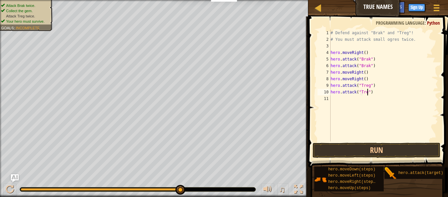
type textarea "hero.attack("Treg")"
click at [380, 149] on button "Run" at bounding box center [377, 149] width 128 height 15
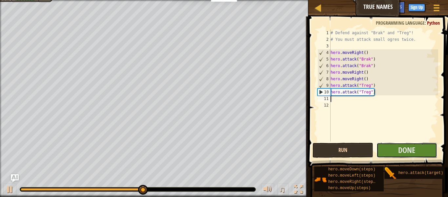
click at [380, 149] on button "Done" at bounding box center [407, 149] width 61 height 15
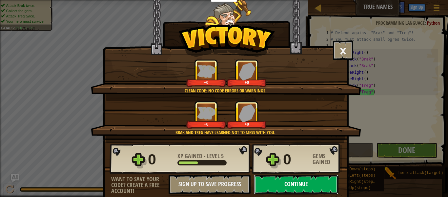
click at [268, 190] on button "Continue" at bounding box center [296, 184] width 85 height 20
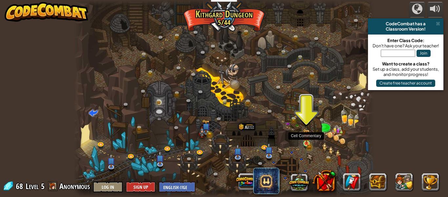
click at [307, 143] on img at bounding box center [306, 136] width 7 height 15
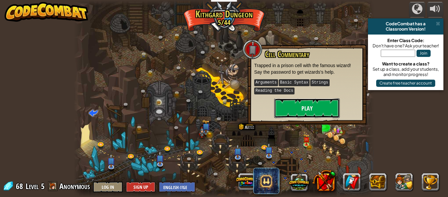
click at [313, 108] on button "Play" at bounding box center [307, 108] width 66 height 20
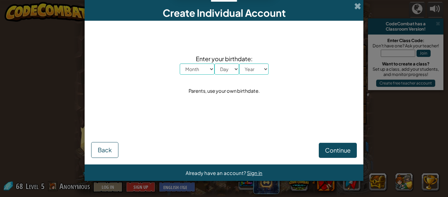
click at [208, 71] on select "Month January February March April May June July August September October Novem…" at bounding box center [197, 68] width 35 height 11
click at [251, 97] on div "Enter your birthdate: Month January February March April May June July August S…" at bounding box center [224, 74] width 266 height 94
